Goal: Task Accomplishment & Management: Manage account settings

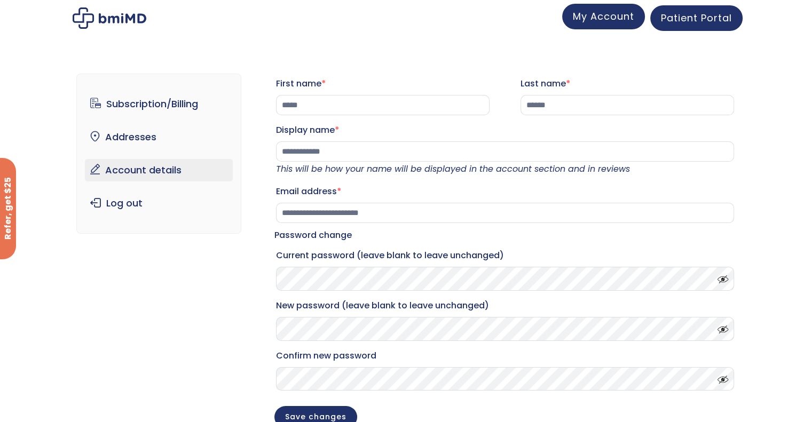
click at [620, 14] on span "My Account" at bounding box center [603, 16] width 61 height 13
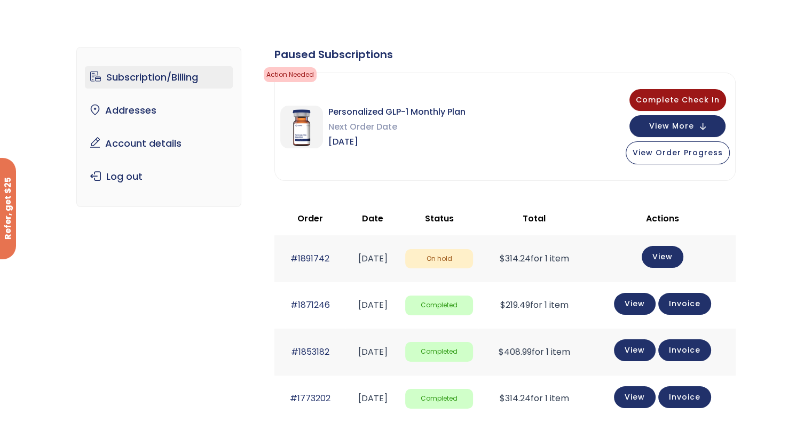
scroll to position [53, 0]
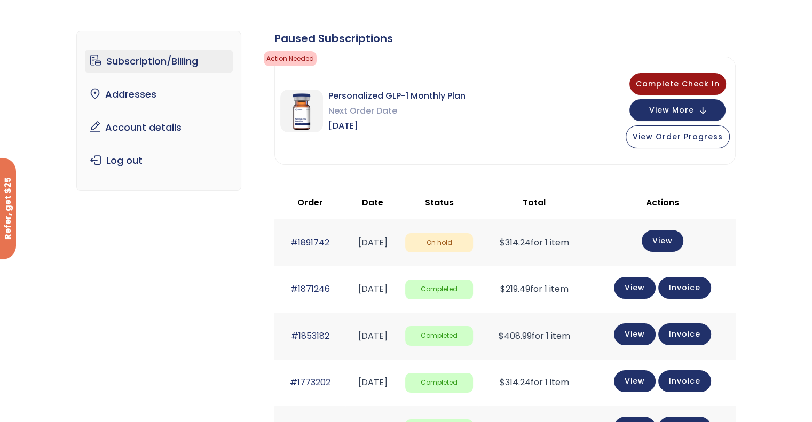
drag, startPoint x: 740, startPoint y: 239, endPoint x: 275, endPoint y: 237, distance: 464.3
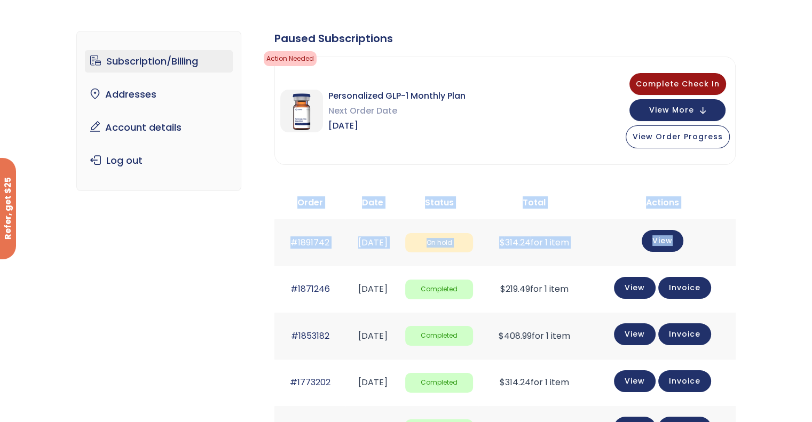
drag, startPoint x: 260, startPoint y: 232, endPoint x: 691, endPoint y: 247, distance: 430.5
copy div "Order Date Status Total Actions #1891742 August 1, 2025 On hold $ 314.24 for 1 …"
